Goal: Task Accomplishment & Management: Use online tool/utility

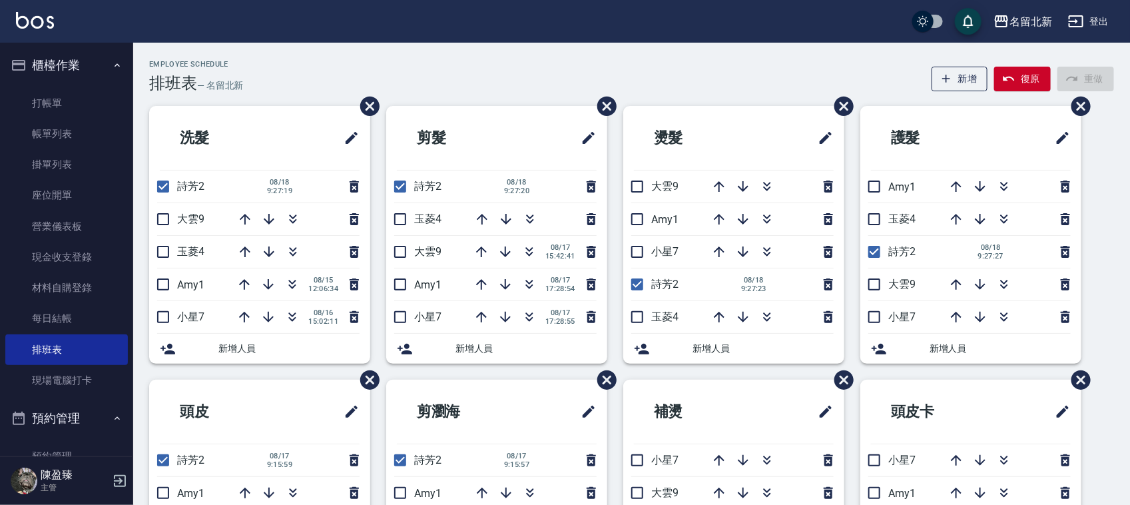
scroll to position [723, 0]
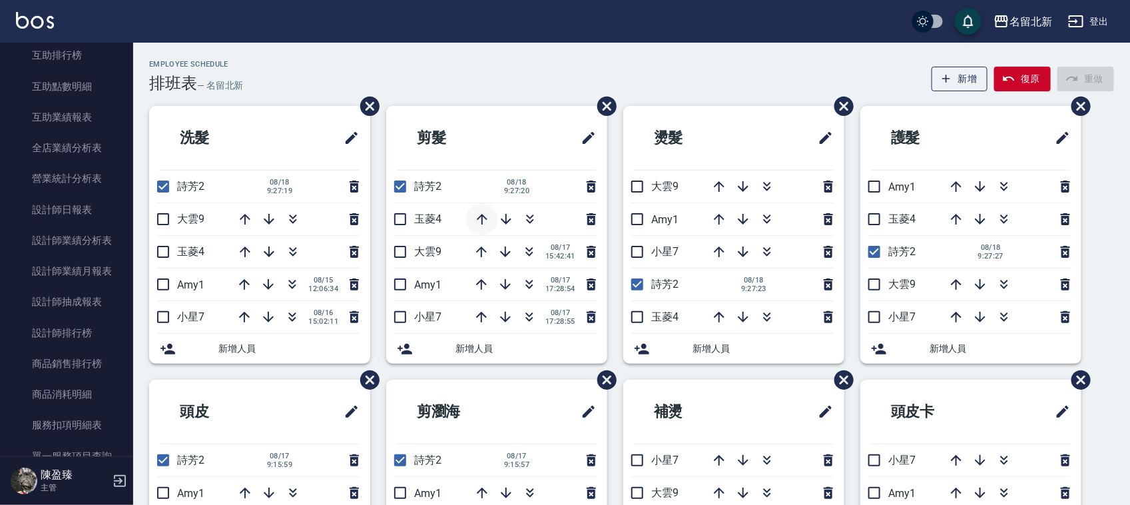
click at [480, 216] on icon "button" at bounding box center [482, 219] width 11 height 11
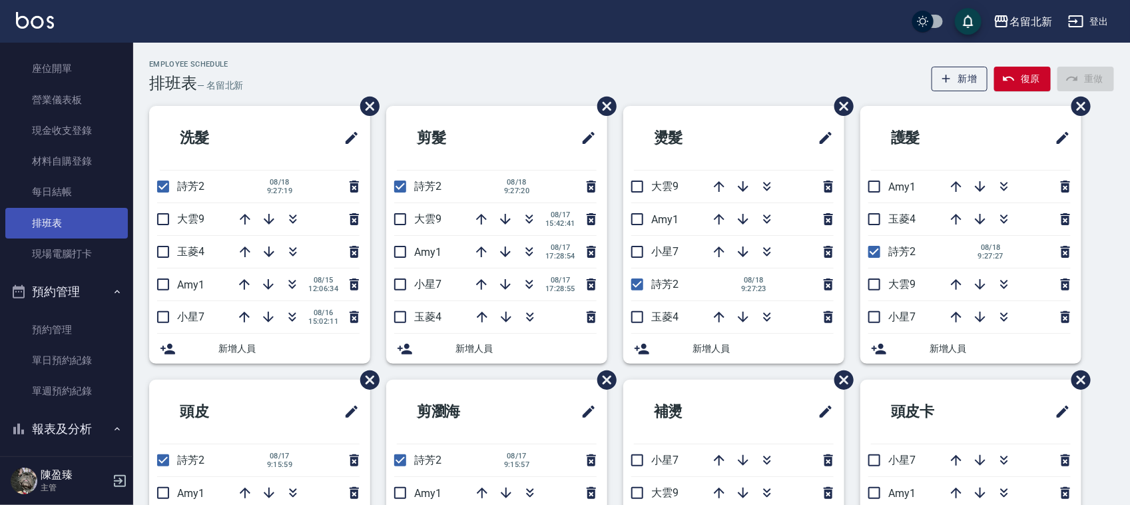
scroll to position [0, 0]
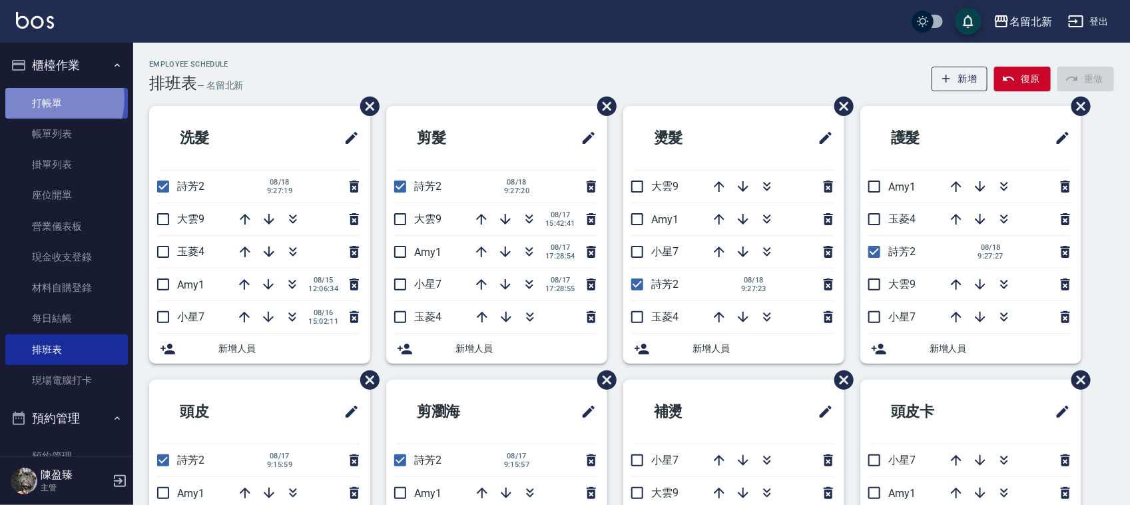
click at [43, 98] on link "打帳單" at bounding box center [66, 103] width 123 height 31
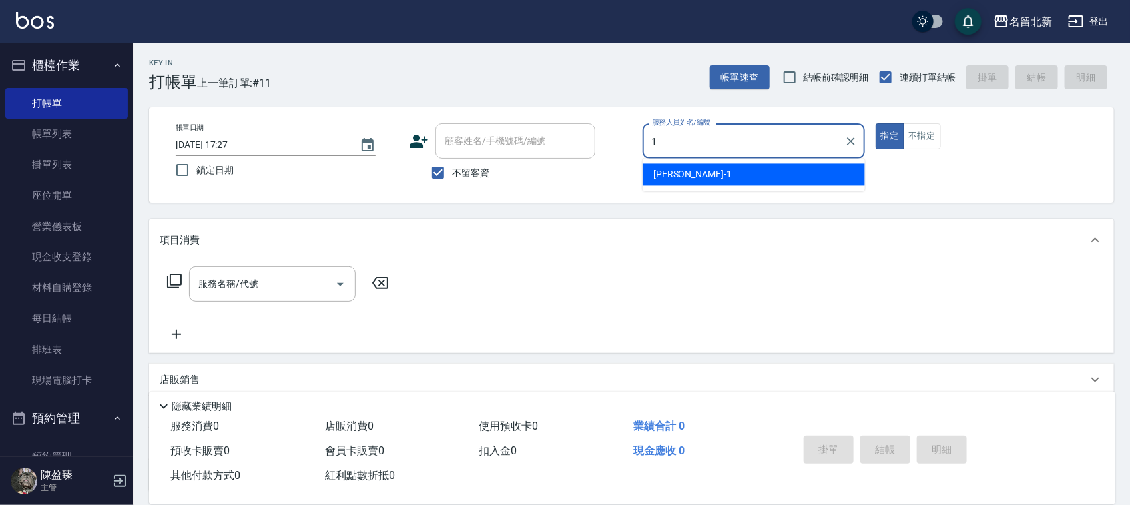
type input "1"
type button "true"
type input "[PERSON_NAME]-1"
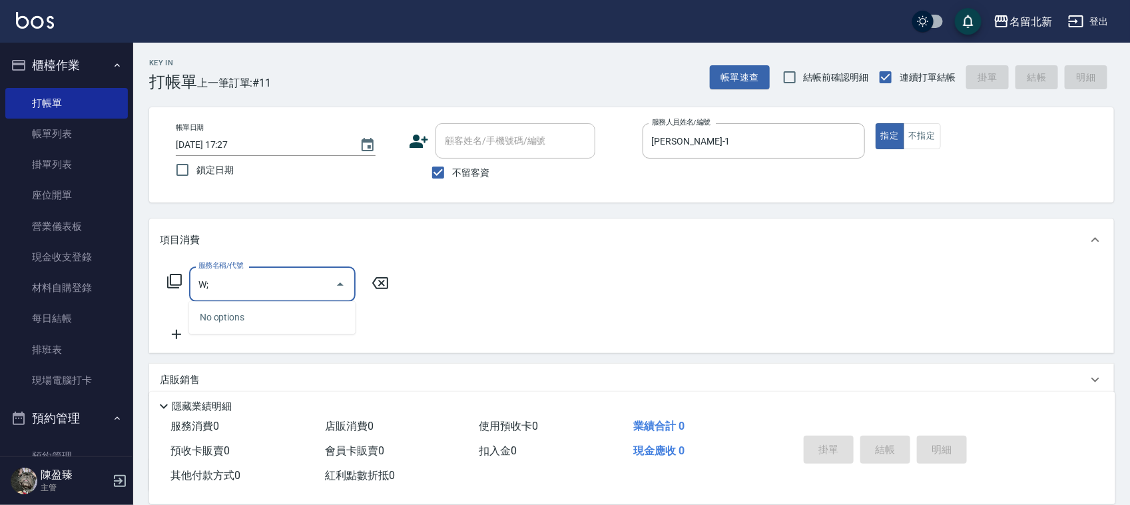
type input "W"
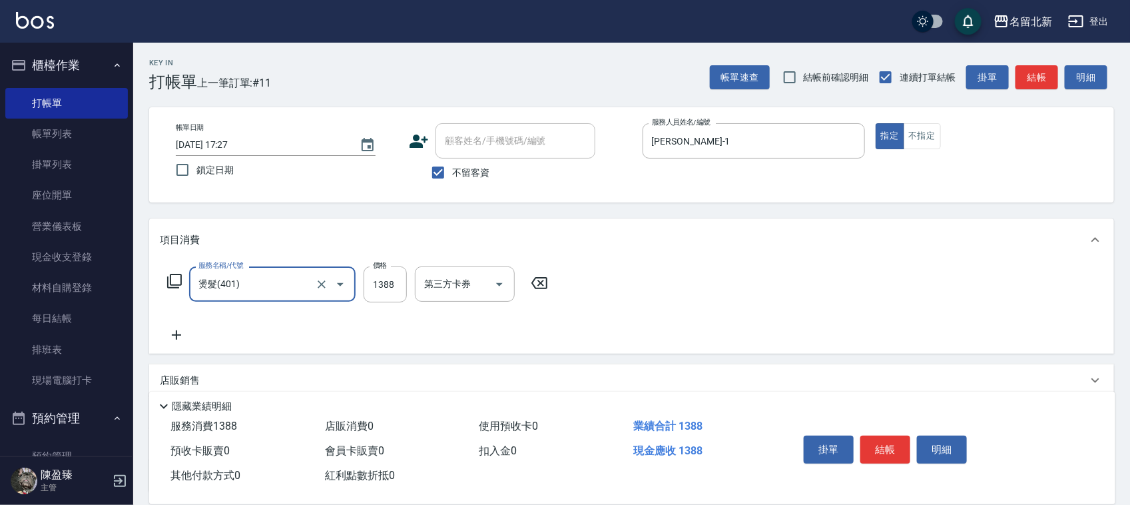
type input "燙髮(401)"
type input "2500"
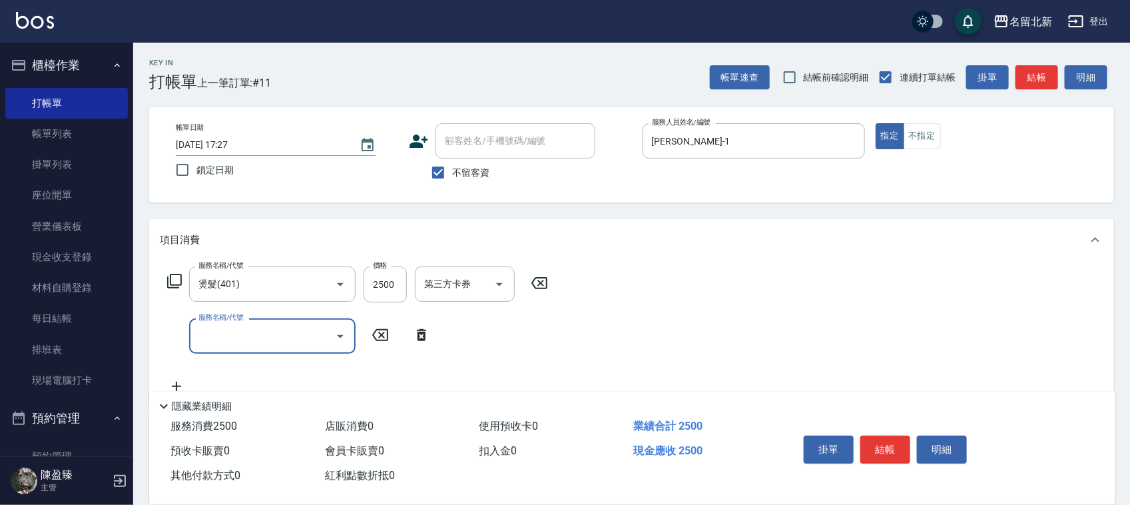
click at [887, 436] on button "結帳" at bounding box center [886, 450] width 50 height 28
